Goal: Task Accomplishment & Management: Manage account settings

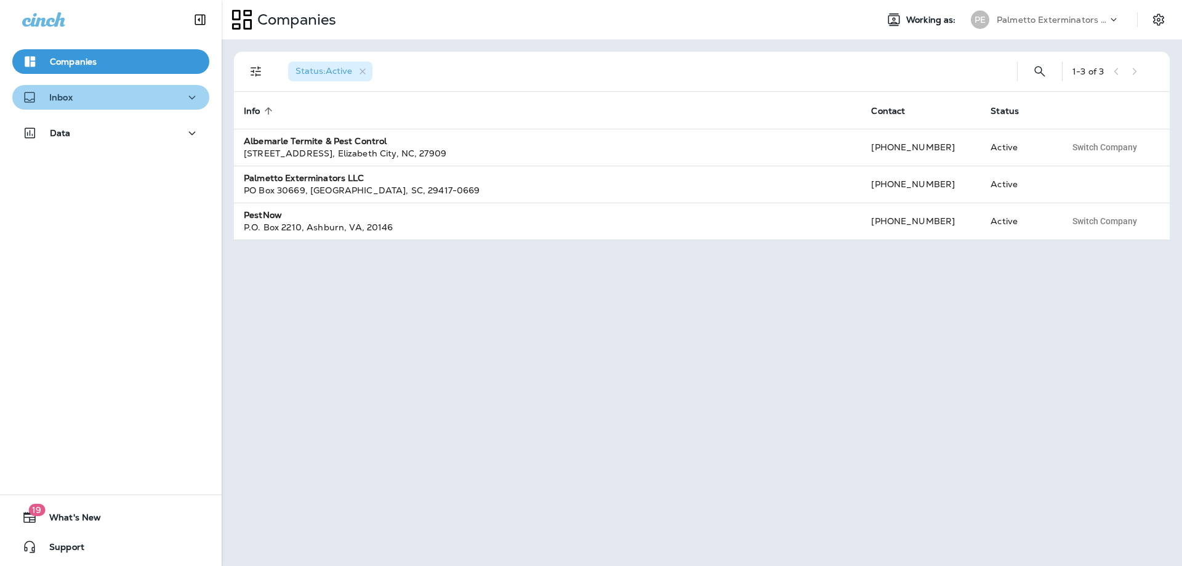
click at [158, 95] on div "Inbox" at bounding box center [110, 97] width 177 height 15
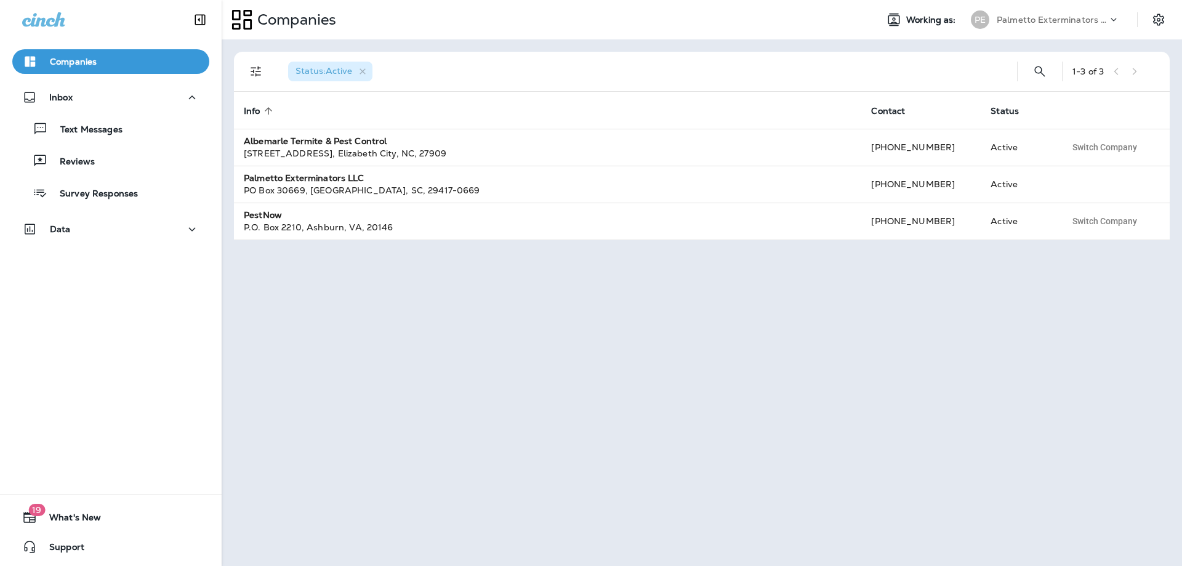
click at [1018, 22] on p "Palmetto Exterminators LLC" at bounding box center [1052, 20] width 111 height 10
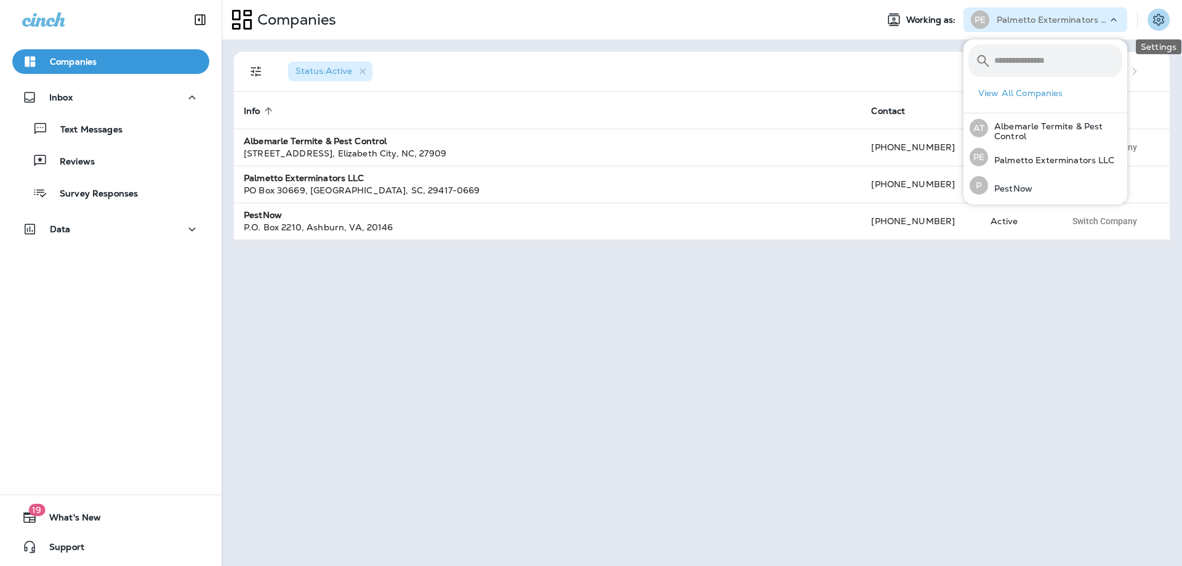
click at [1152, 17] on icon "Settings" at bounding box center [1158, 19] width 15 height 15
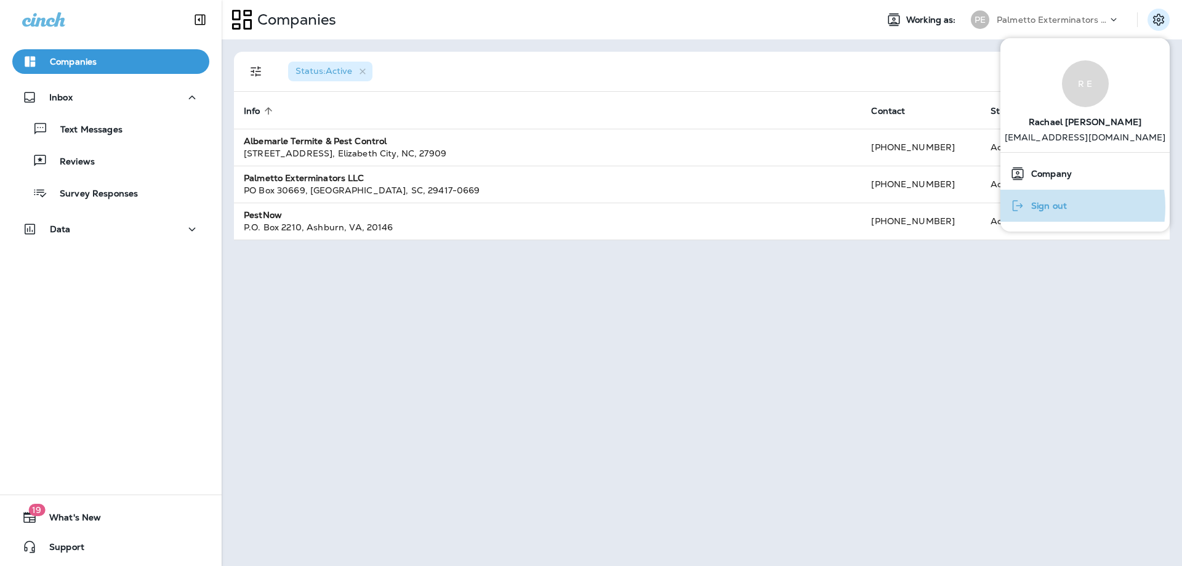
click at [1040, 207] on span "Sign out" at bounding box center [1046, 206] width 42 height 10
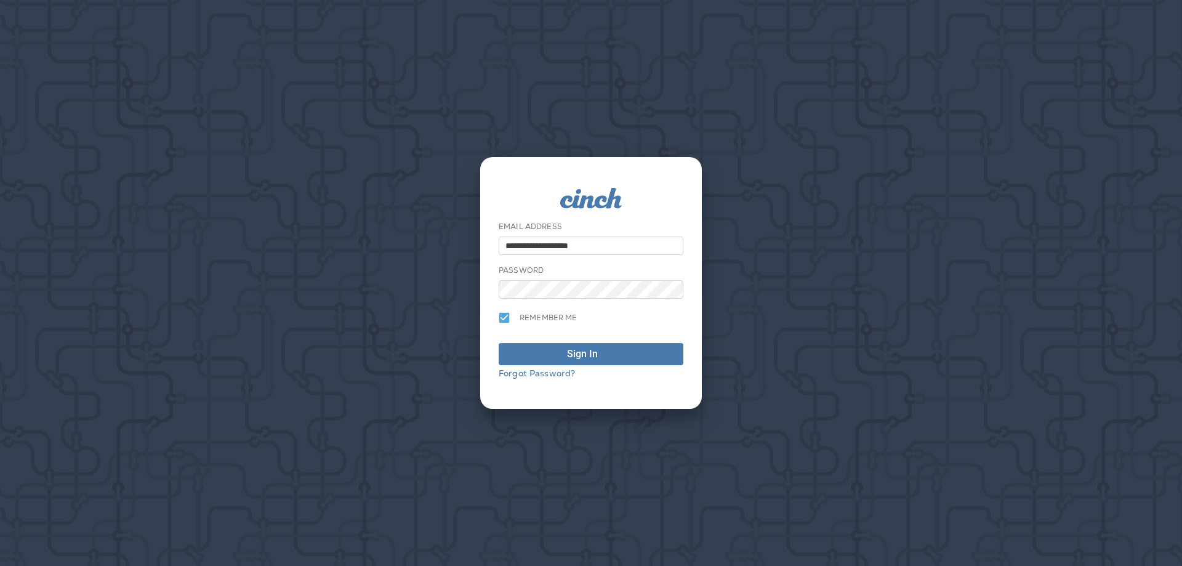
click at [660, 230] on div "**********" at bounding box center [591, 238] width 185 height 34
drag, startPoint x: 639, startPoint y: 246, endPoint x: 175, endPoint y: 241, distance: 463.6
click at [175, 241] on div "**********" at bounding box center [591, 283] width 1182 height 566
type input "**********"
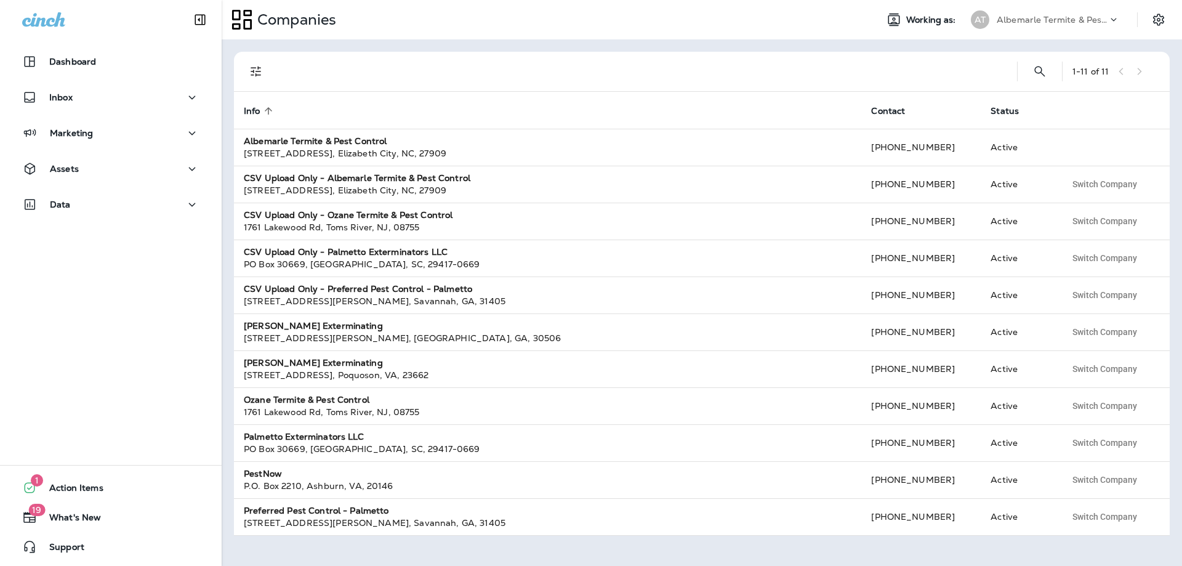
click at [1054, 27] on div "Albemarle Termite & Pest Control" at bounding box center [1052, 19] width 111 height 18
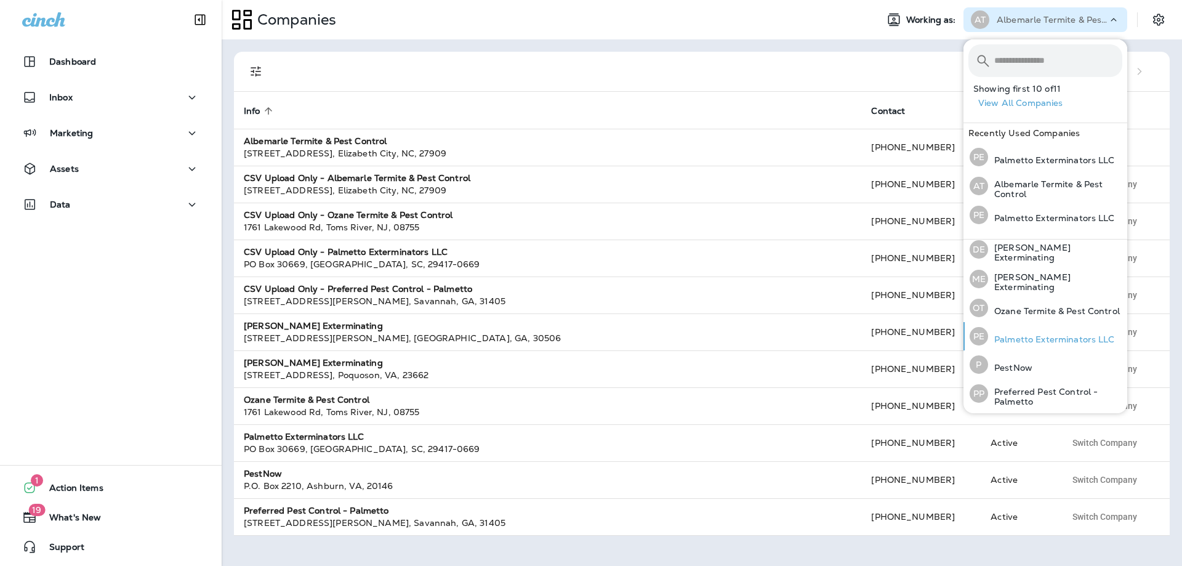
scroll to position [161, 0]
click at [1026, 316] on p "Ozane Termite & Pest Control" at bounding box center [1054, 311] width 132 height 10
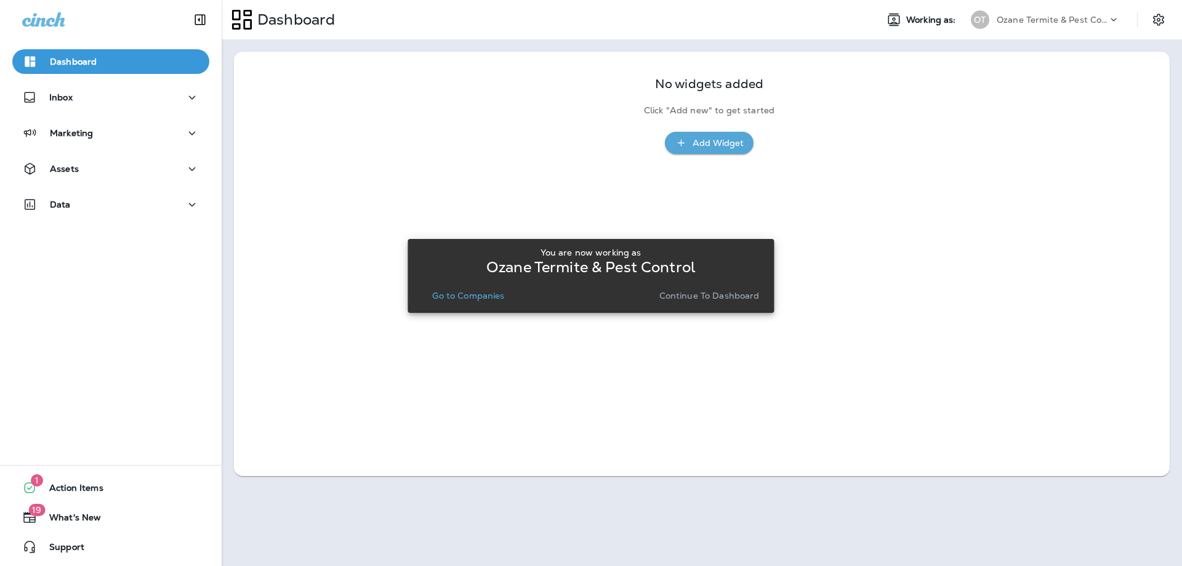
click at [462, 296] on p "Go to Companies" at bounding box center [468, 296] width 72 height 10
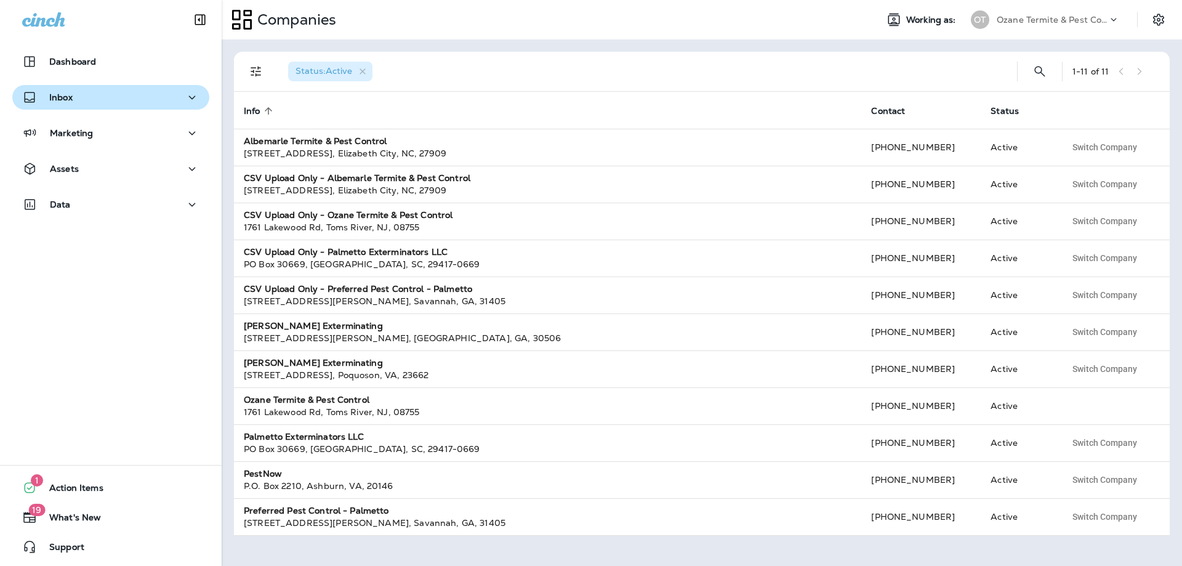
click at [63, 96] on p "Inbox" at bounding box center [60, 97] width 23 height 10
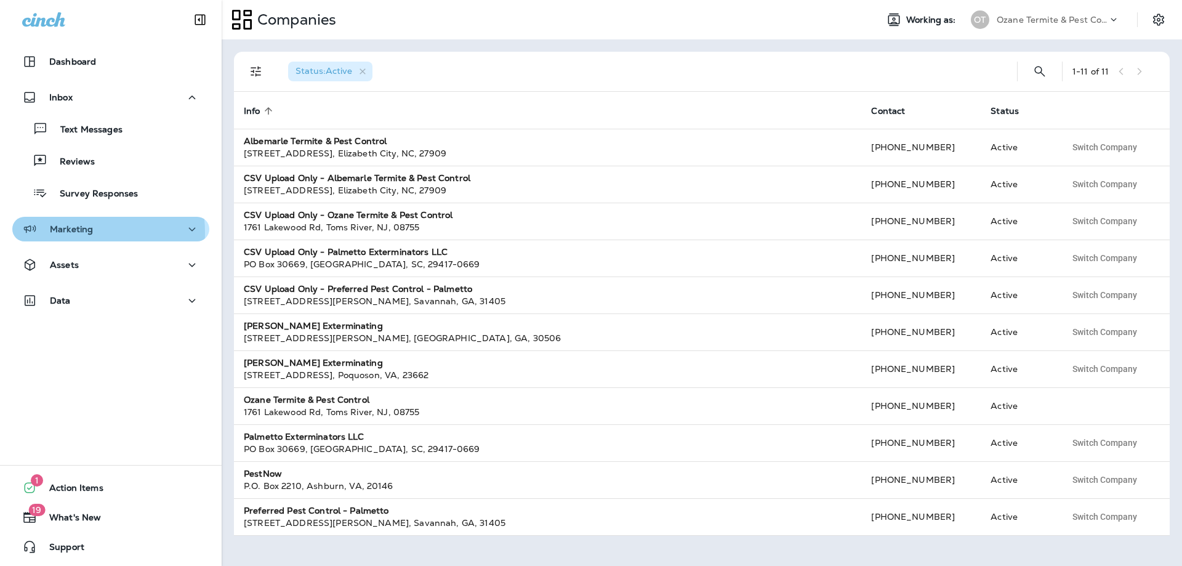
click at [68, 233] on p "Marketing" at bounding box center [71, 229] width 43 height 10
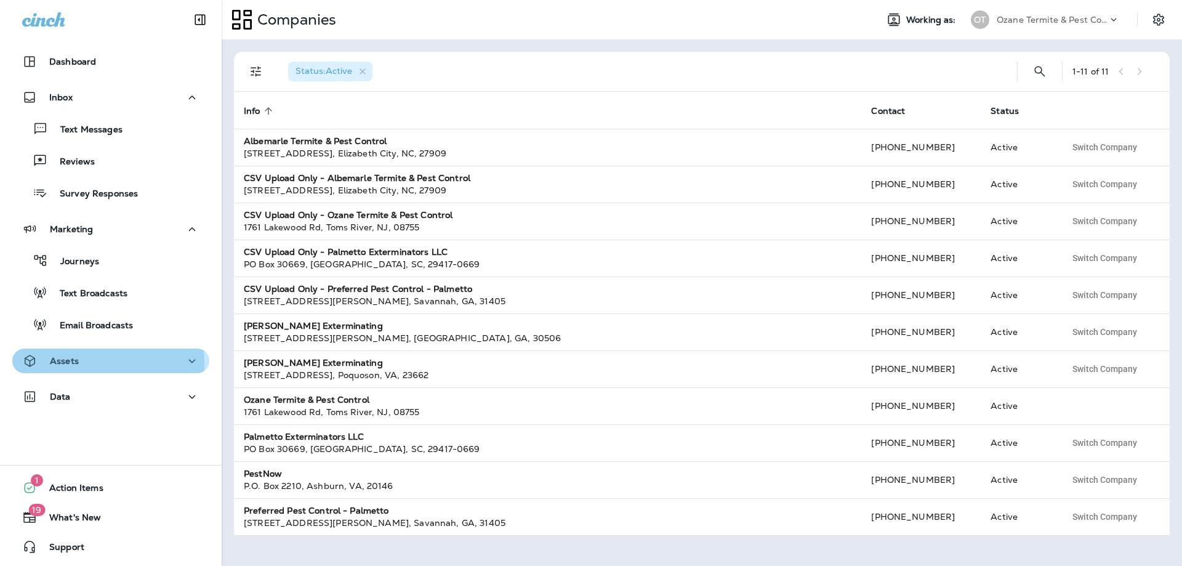
click at [62, 364] on p "Assets" at bounding box center [64, 361] width 29 height 10
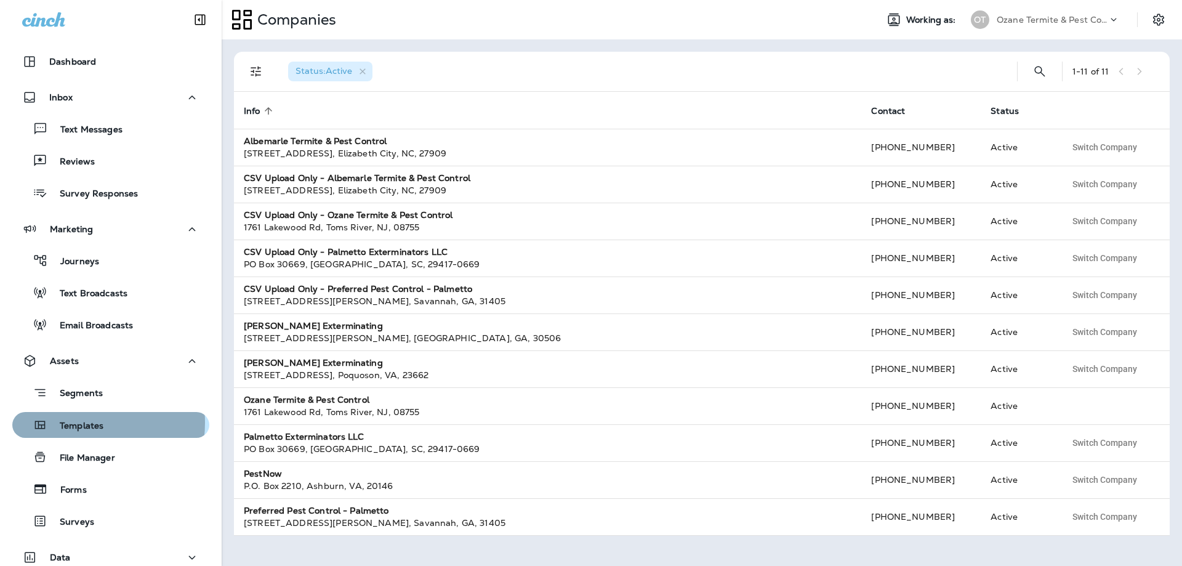
click at [76, 422] on p "Templates" at bounding box center [75, 426] width 56 height 12
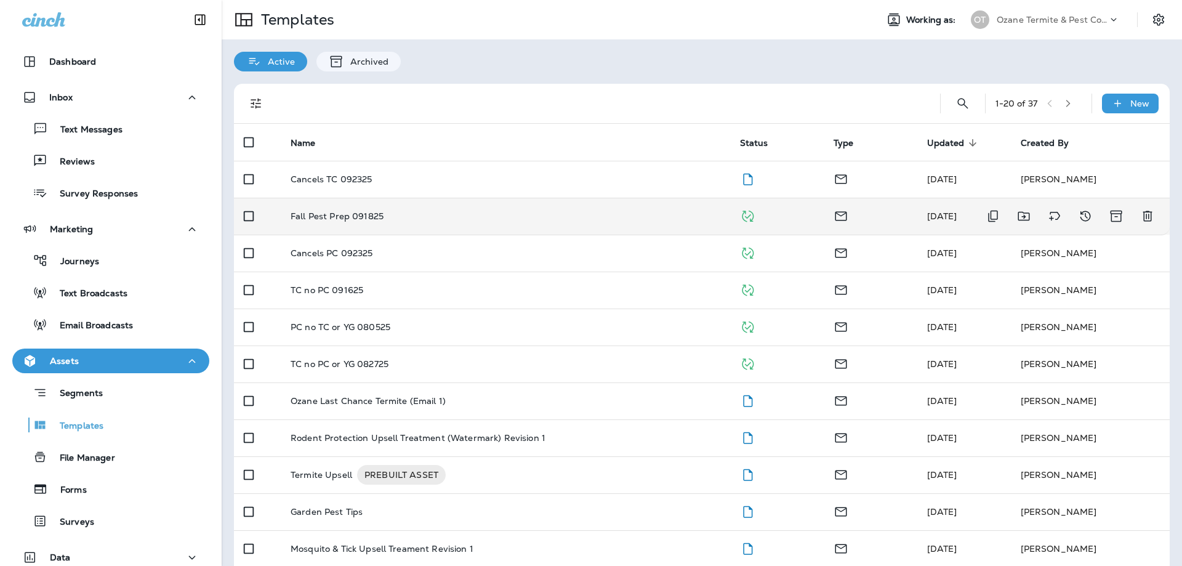
click at [304, 213] on p "Fall Pest Prep 091825" at bounding box center [337, 216] width 93 height 10
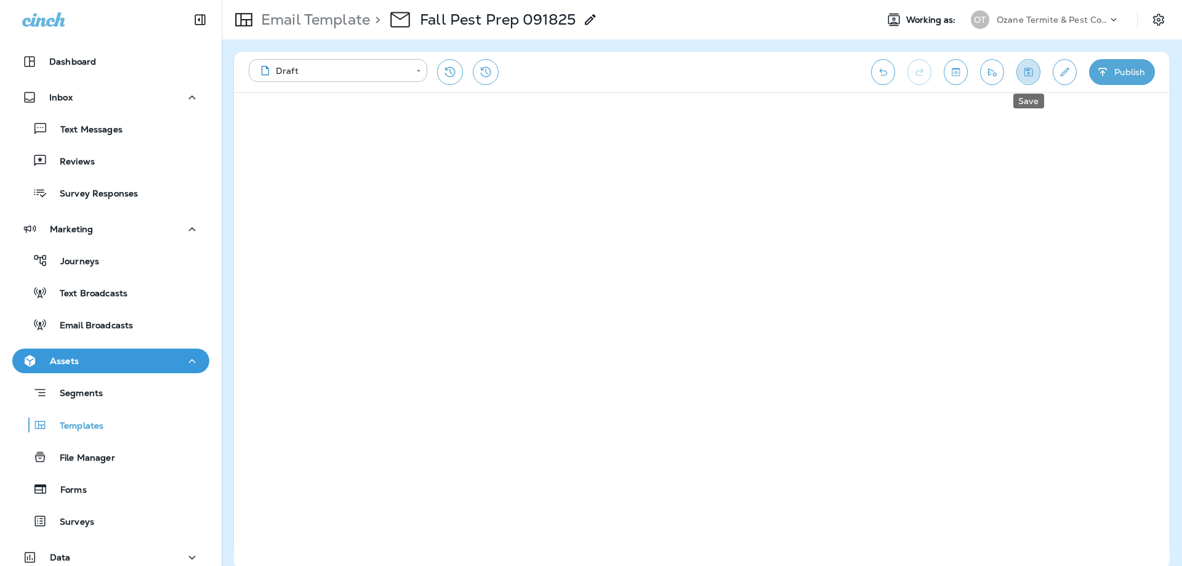
click at [1023, 69] on icon "Save" at bounding box center [1028, 72] width 13 height 12
